Goal: Download file/media

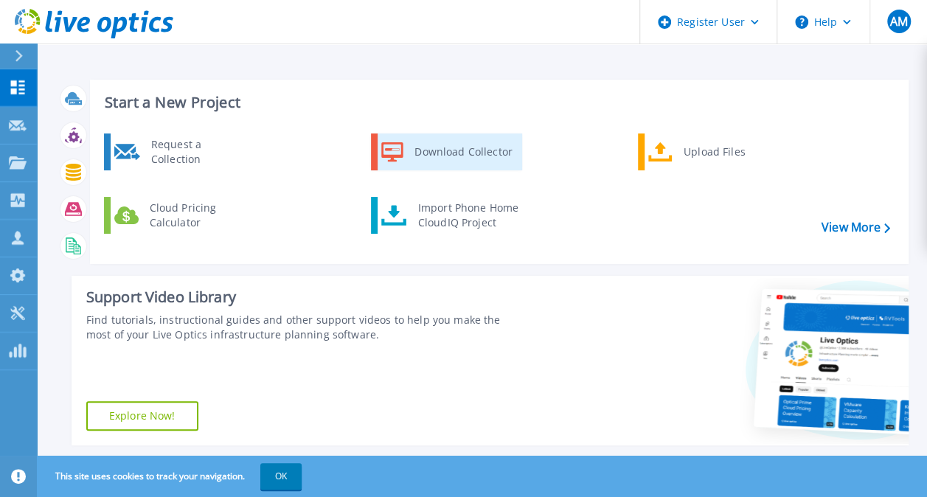
click at [458, 141] on div "Download Collector" at bounding box center [462, 152] width 111 height 30
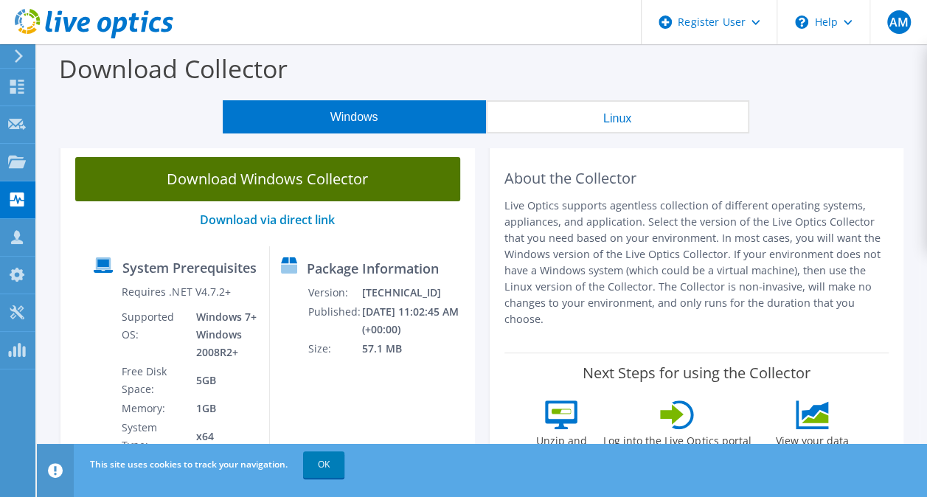
click at [201, 177] on link "Download Windows Collector" at bounding box center [267, 179] width 385 height 44
